Goal: Entertainment & Leisure: Consume media (video, audio)

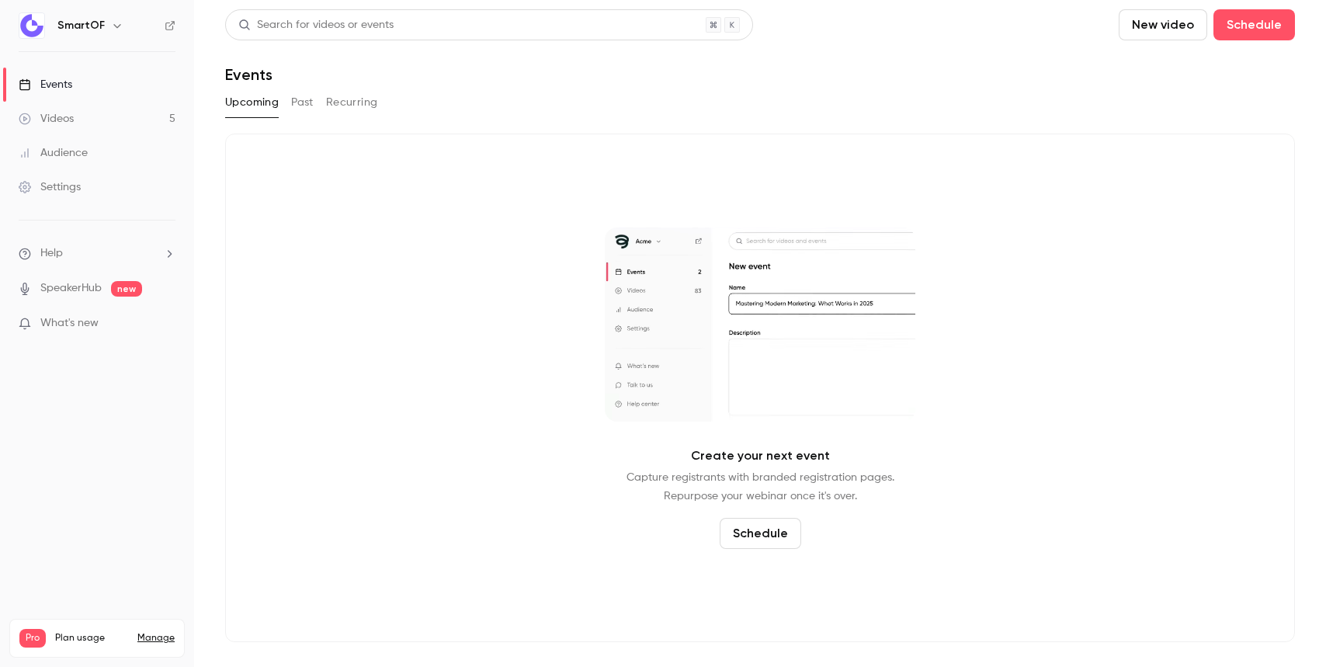
click at [134, 113] on link "Videos 5" at bounding box center [97, 119] width 194 height 34
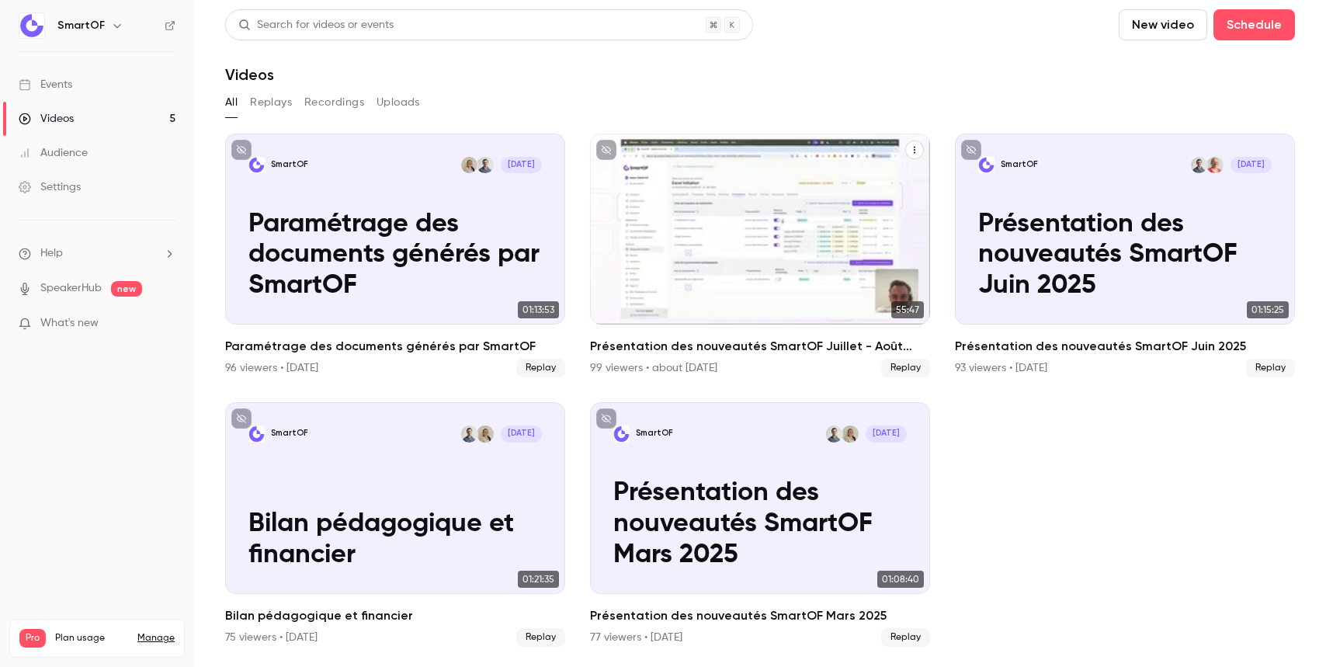
click at [913, 147] on icon "Présentation des nouveautés SmartOF Juillet - Août 2025" at bounding box center [914, 149] width 9 height 9
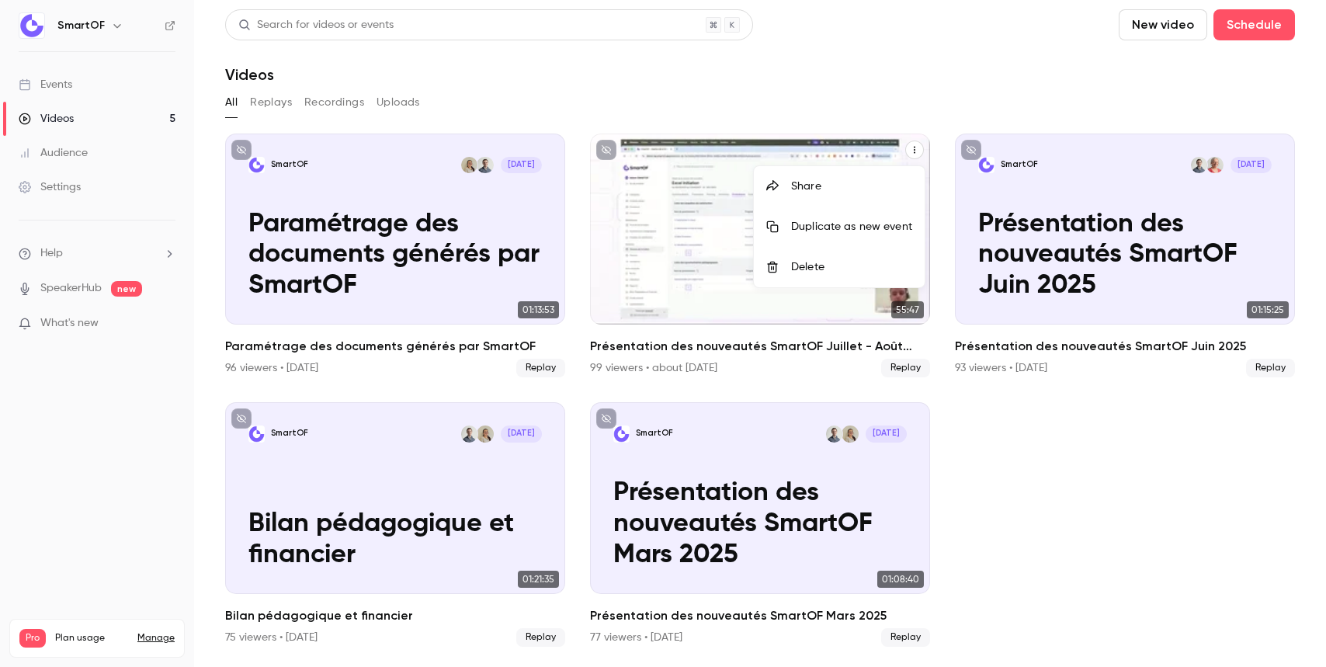
click at [706, 239] on div at bounding box center [663, 333] width 1326 height 667
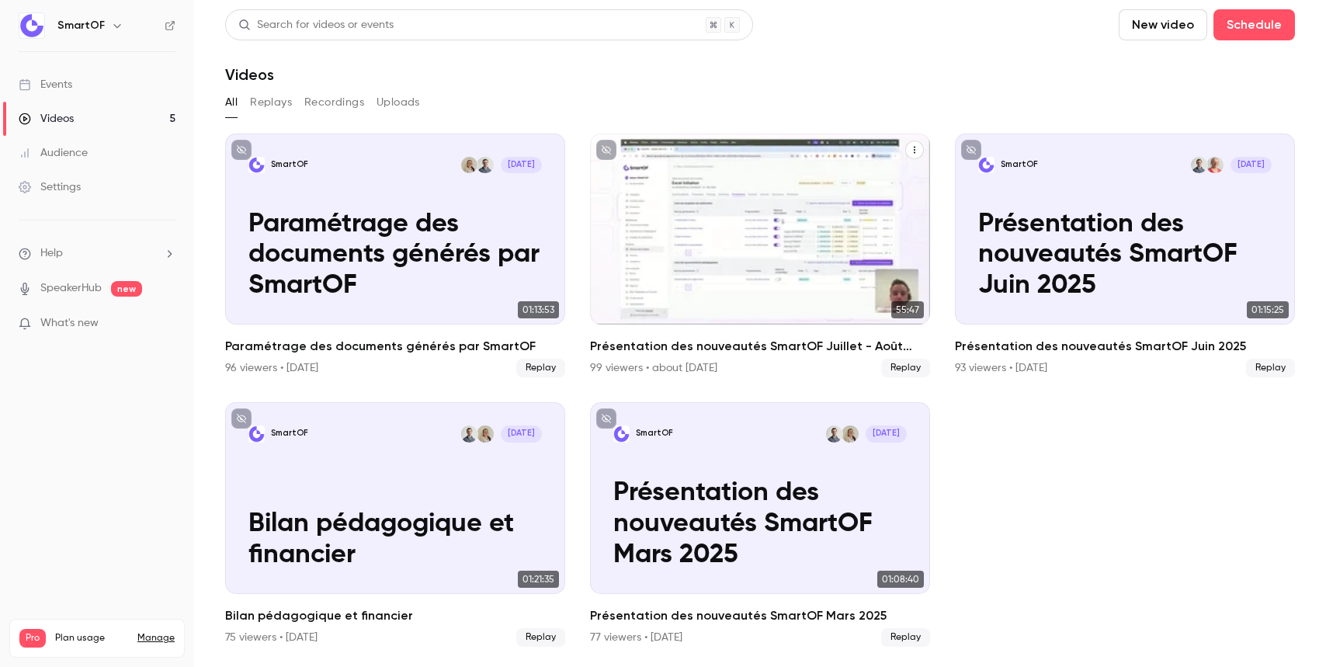
click at [707, 247] on p "Présentation des nouveautés SmartOF Juillet - Août 2025" at bounding box center [760, 256] width 294 height 92
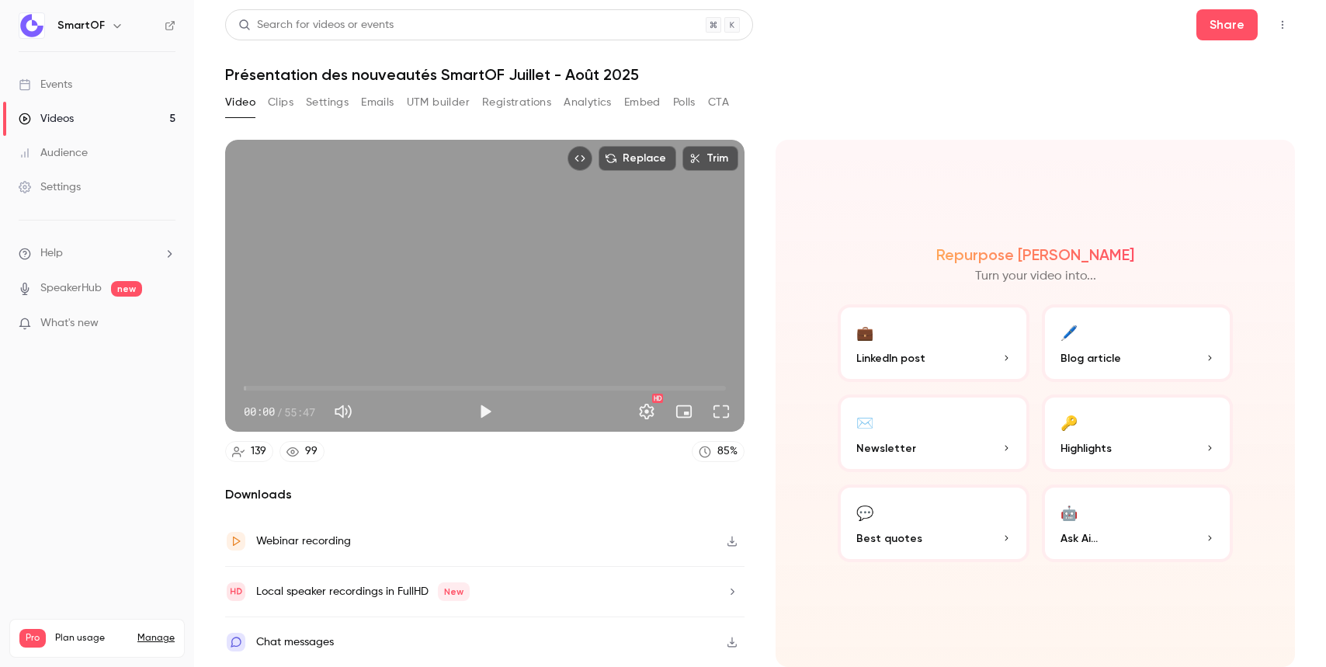
click at [1279, 36] on button "Top Bar Actions" at bounding box center [1282, 24] width 25 height 25
click at [934, 90] on div at bounding box center [663, 333] width 1326 height 667
click at [283, 104] on button "Clips" at bounding box center [281, 102] width 26 height 25
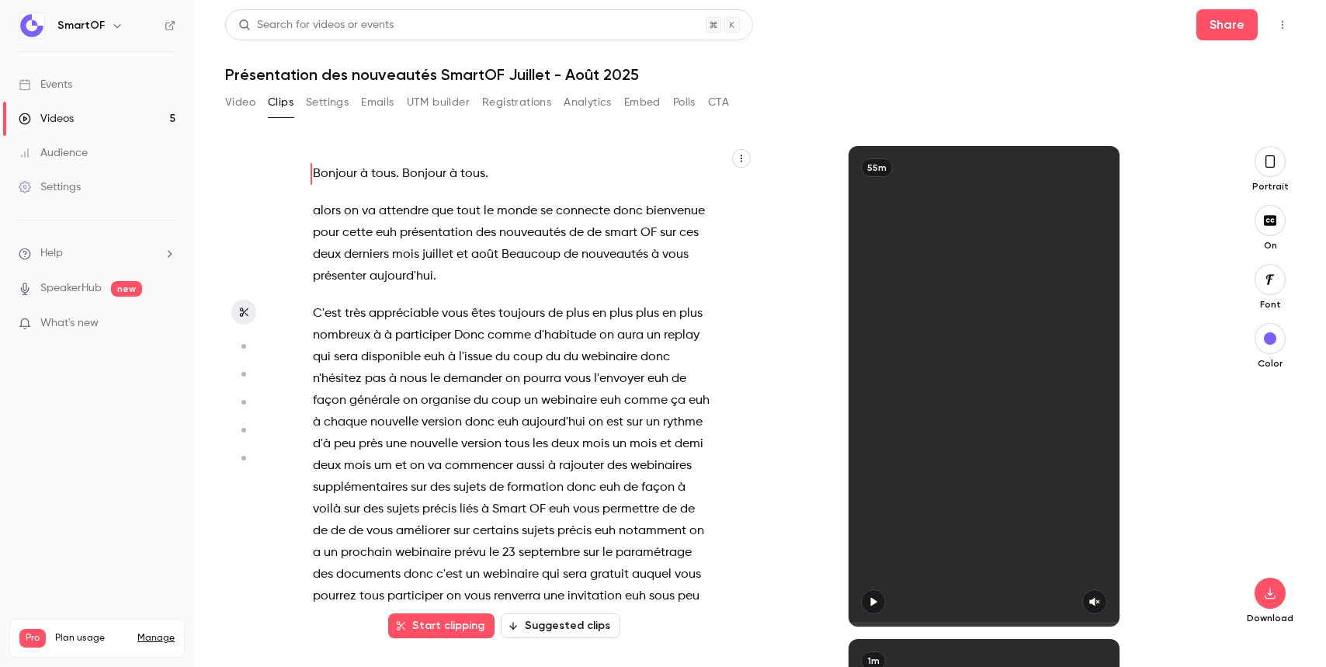
click at [242, 94] on button "Video" at bounding box center [240, 102] width 30 height 25
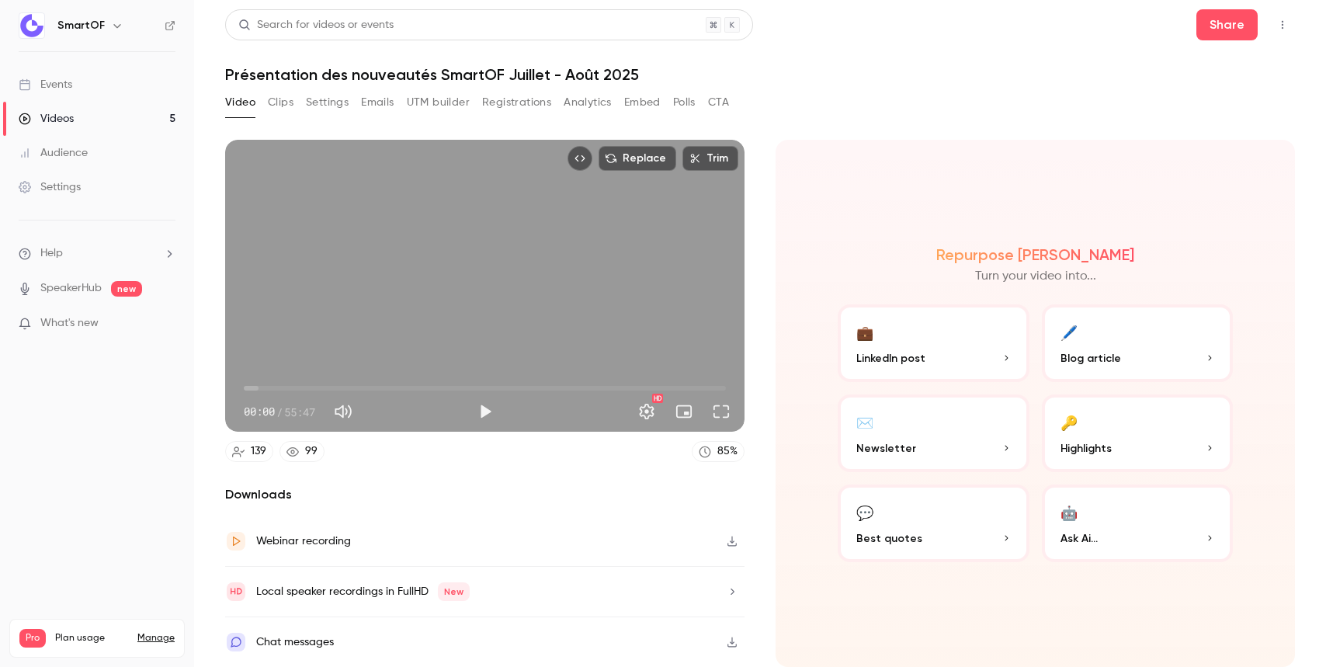
click at [733, 533] on button "button" at bounding box center [731, 541] width 25 height 25
click at [149, 115] on link "Videos 5" at bounding box center [97, 119] width 194 height 34
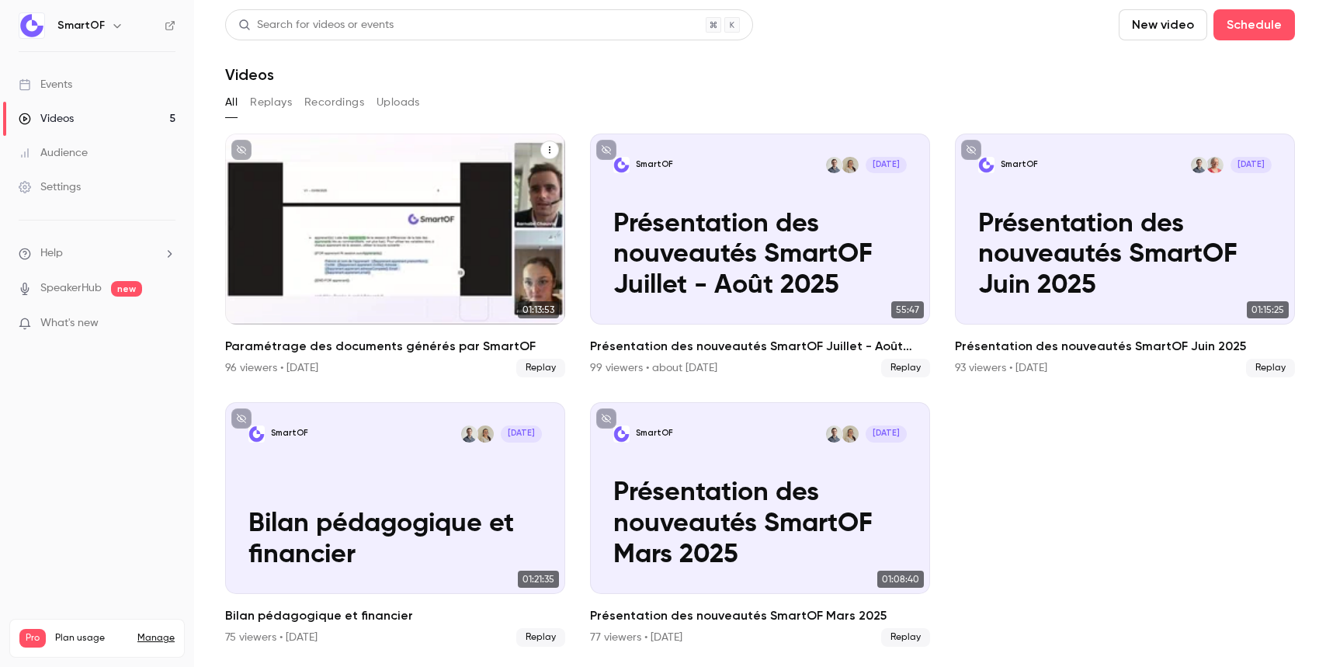
click at [350, 279] on p "Paramétrage des documents générés par SmartOF" at bounding box center [395, 256] width 294 height 92
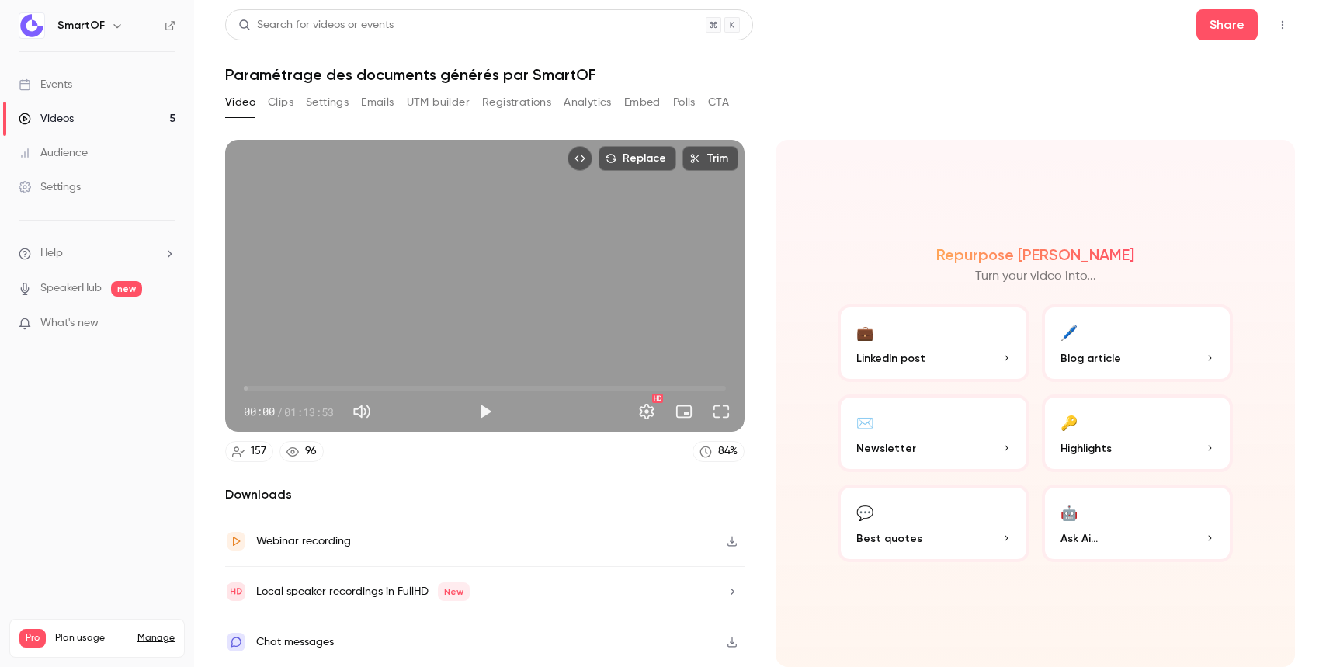
click at [724, 542] on button "button" at bounding box center [731, 541] width 25 height 25
